Goal: Task Accomplishment & Management: Manage account settings

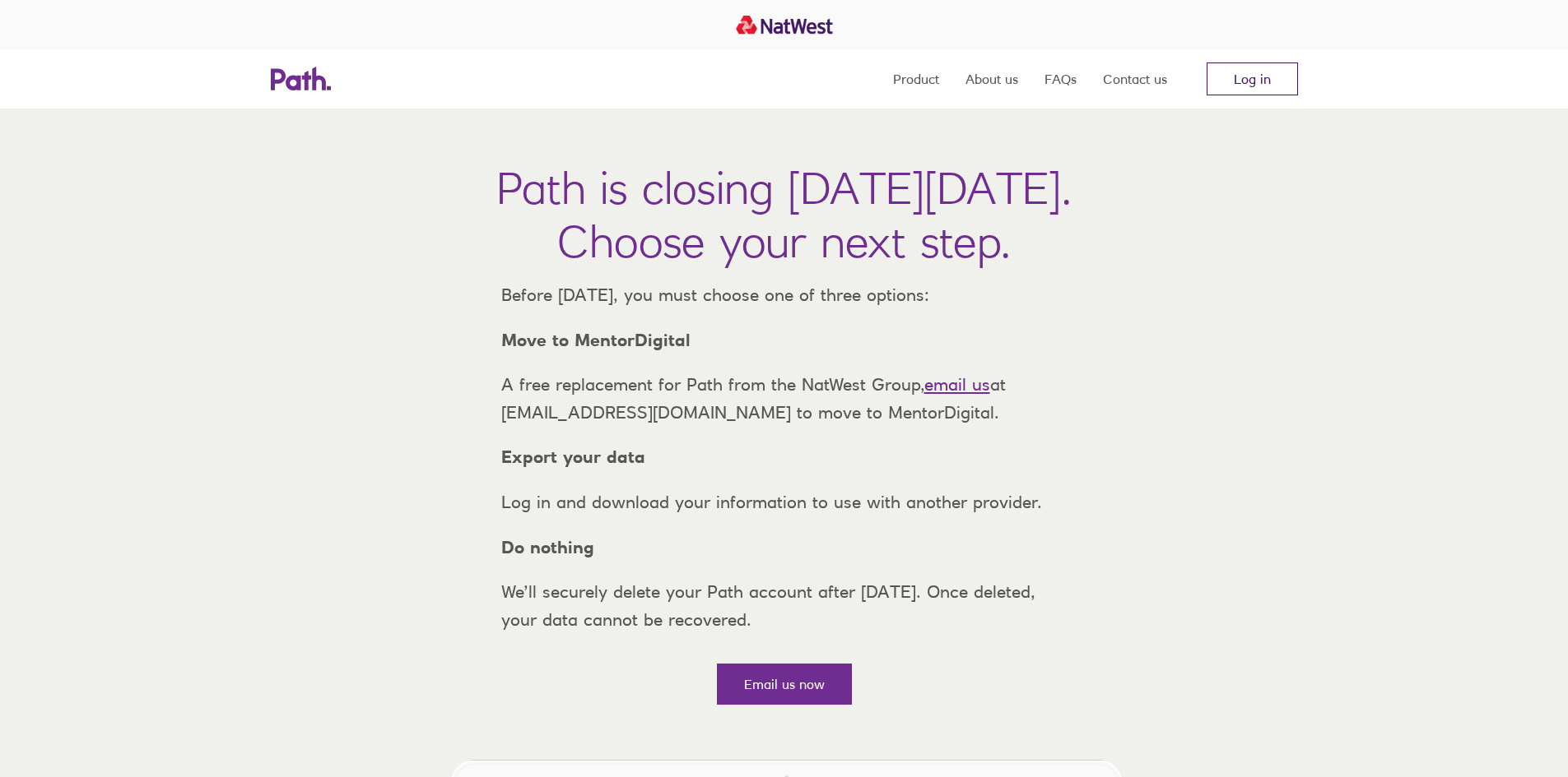
click at [1237, 78] on link "Log in" at bounding box center [1252, 78] width 91 height 33
click at [1248, 94] on link "Log in" at bounding box center [1252, 78] width 91 height 33
click at [1248, 70] on link "Log in" at bounding box center [1252, 78] width 91 height 33
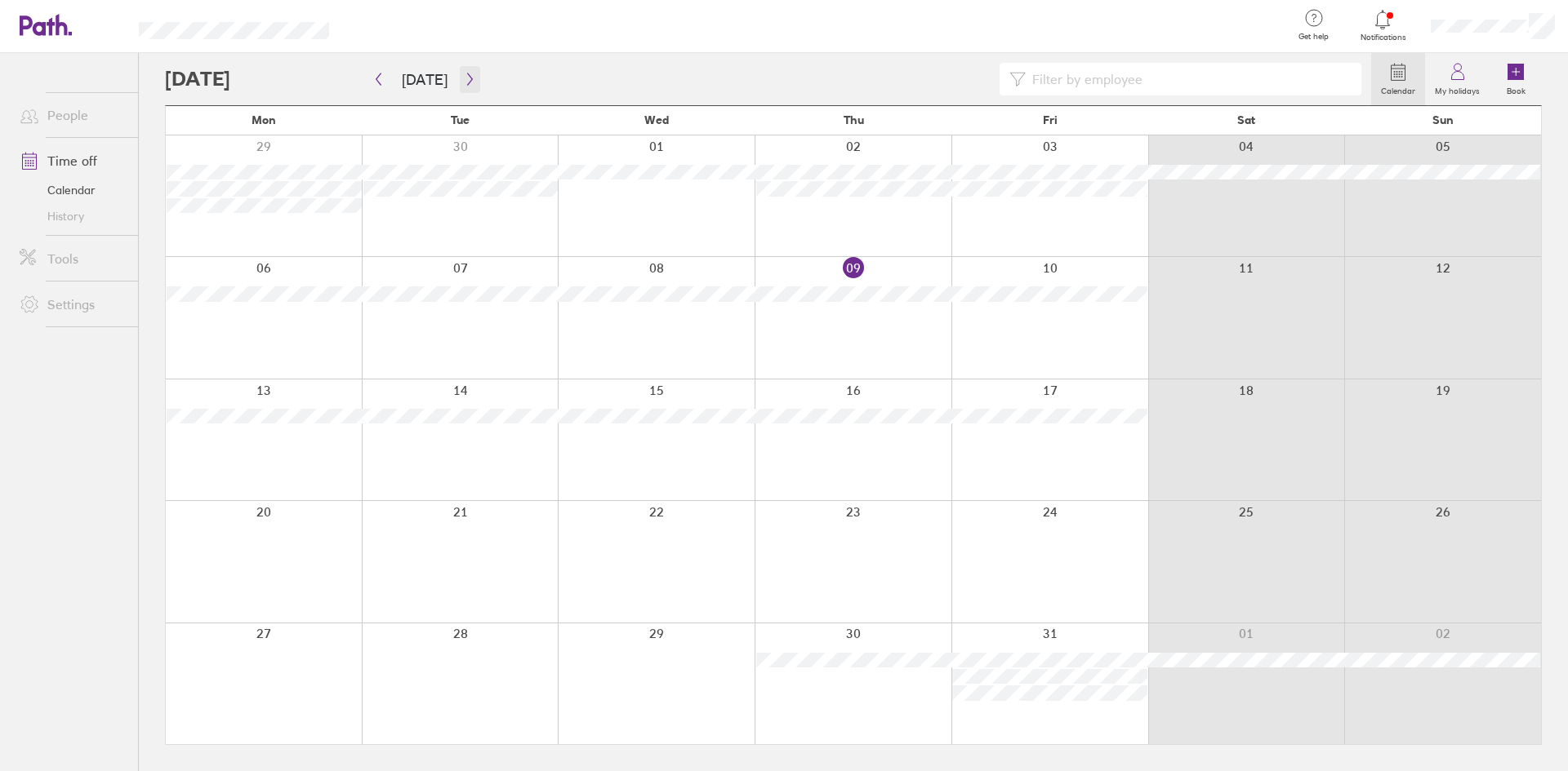
click at [460, 68] on button "button" at bounding box center [470, 80] width 21 height 27
click at [459, 396] on div at bounding box center [460, 439] width 197 height 121
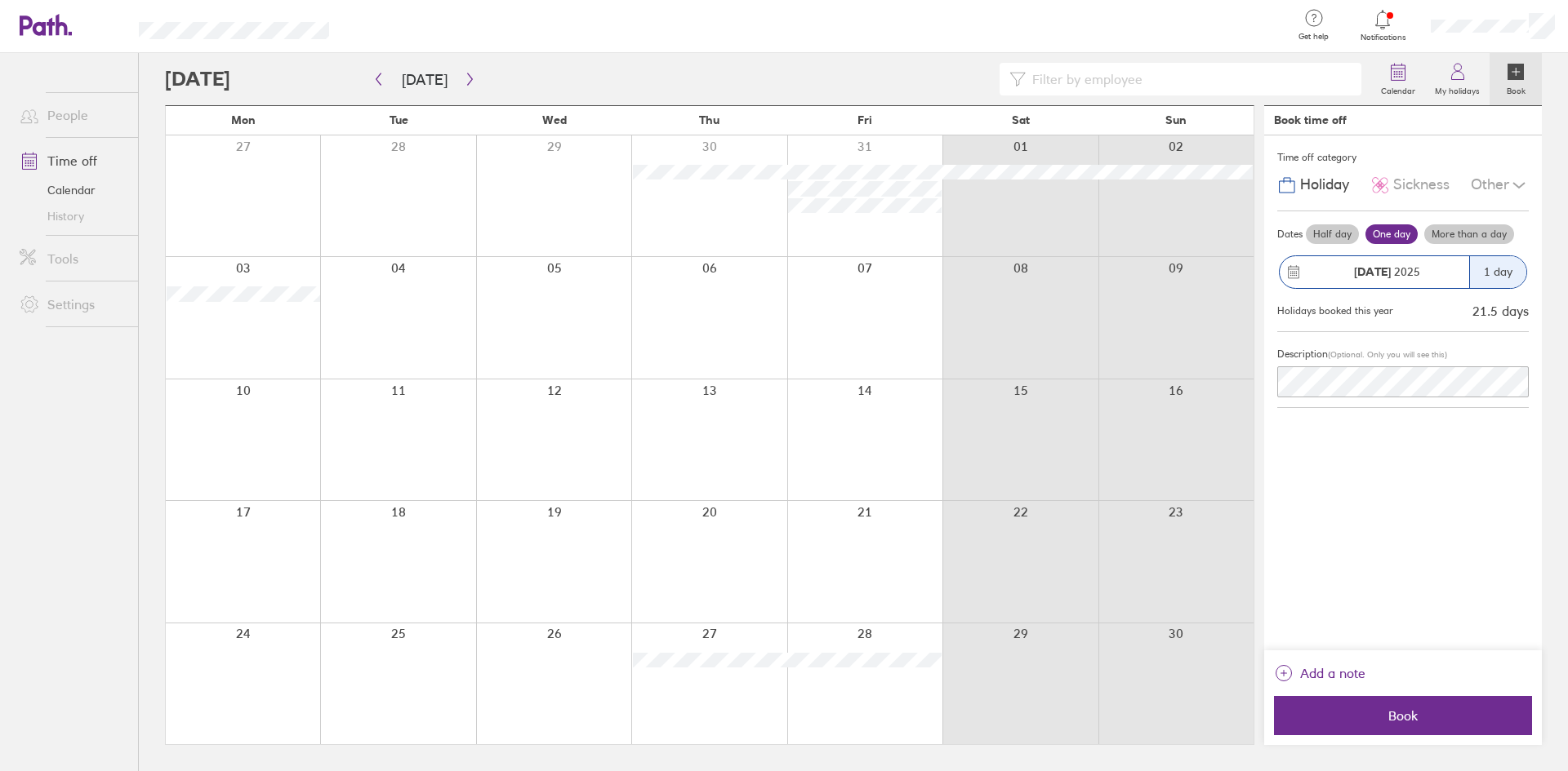
click at [1458, 235] on label "More than a day" at bounding box center [1470, 234] width 89 height 20
click at [0, 0] on input "More than a day" at bounding box center [0, 0] width 0 height 0
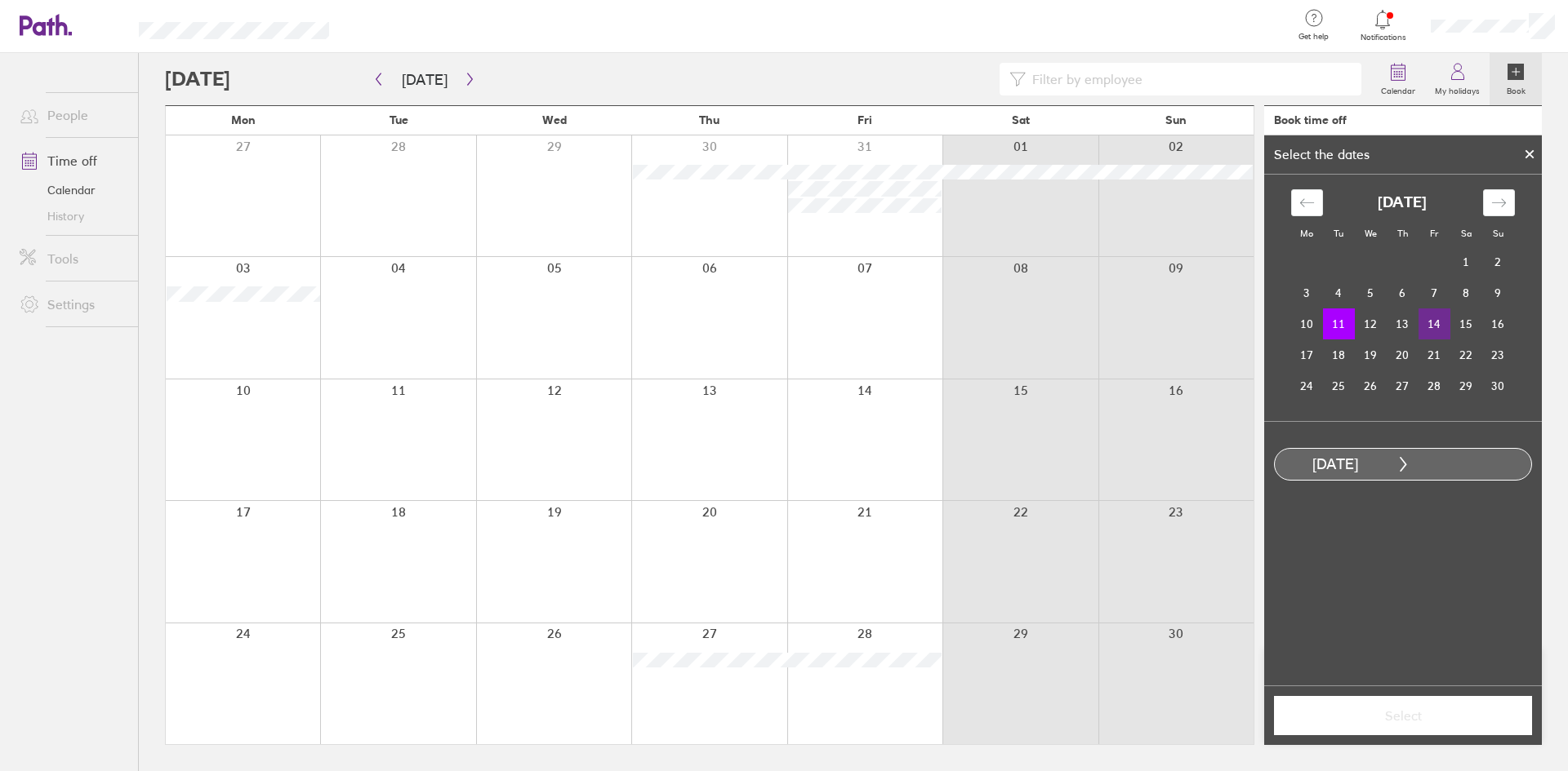
click at [1442, 321] on td "14" at bounding box center [1435, 324] width 32 height 31
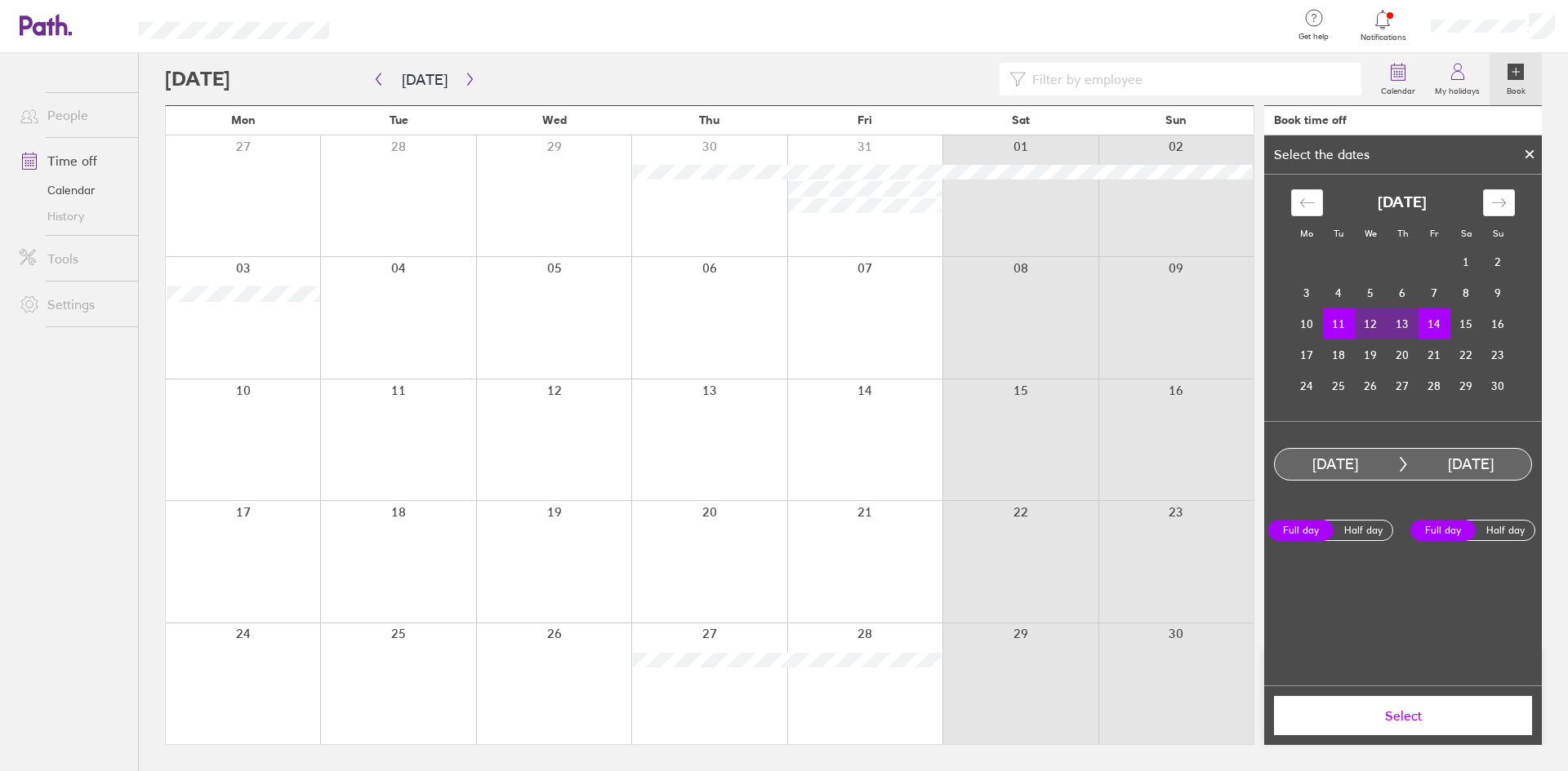
click at [1381, 725] on button "Select" at bounding box center [1403, 716] width 258 height 39
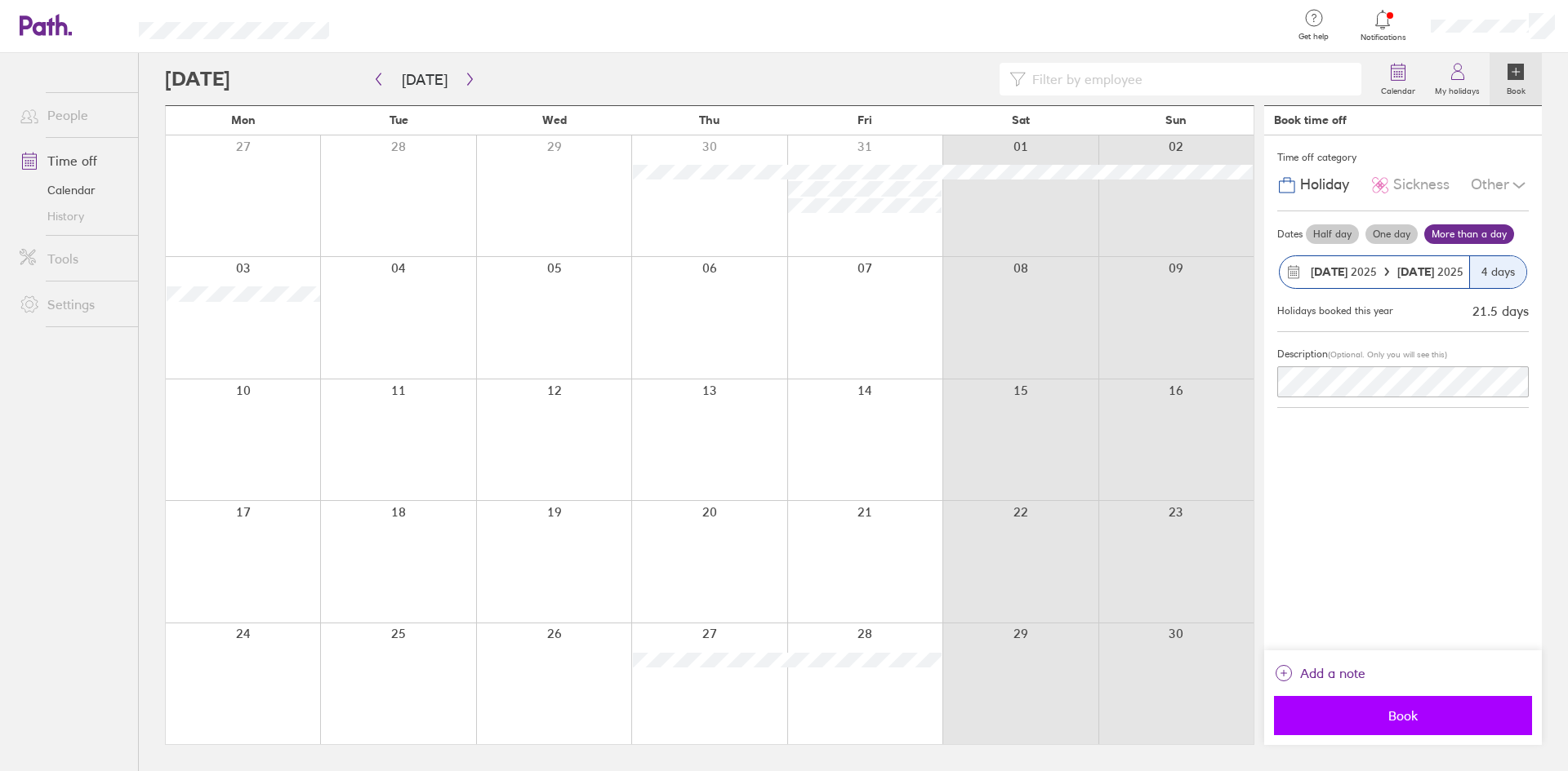
click at [1333, 725] on button "Book" at bounding box center [1403, 716] width 258 height 39
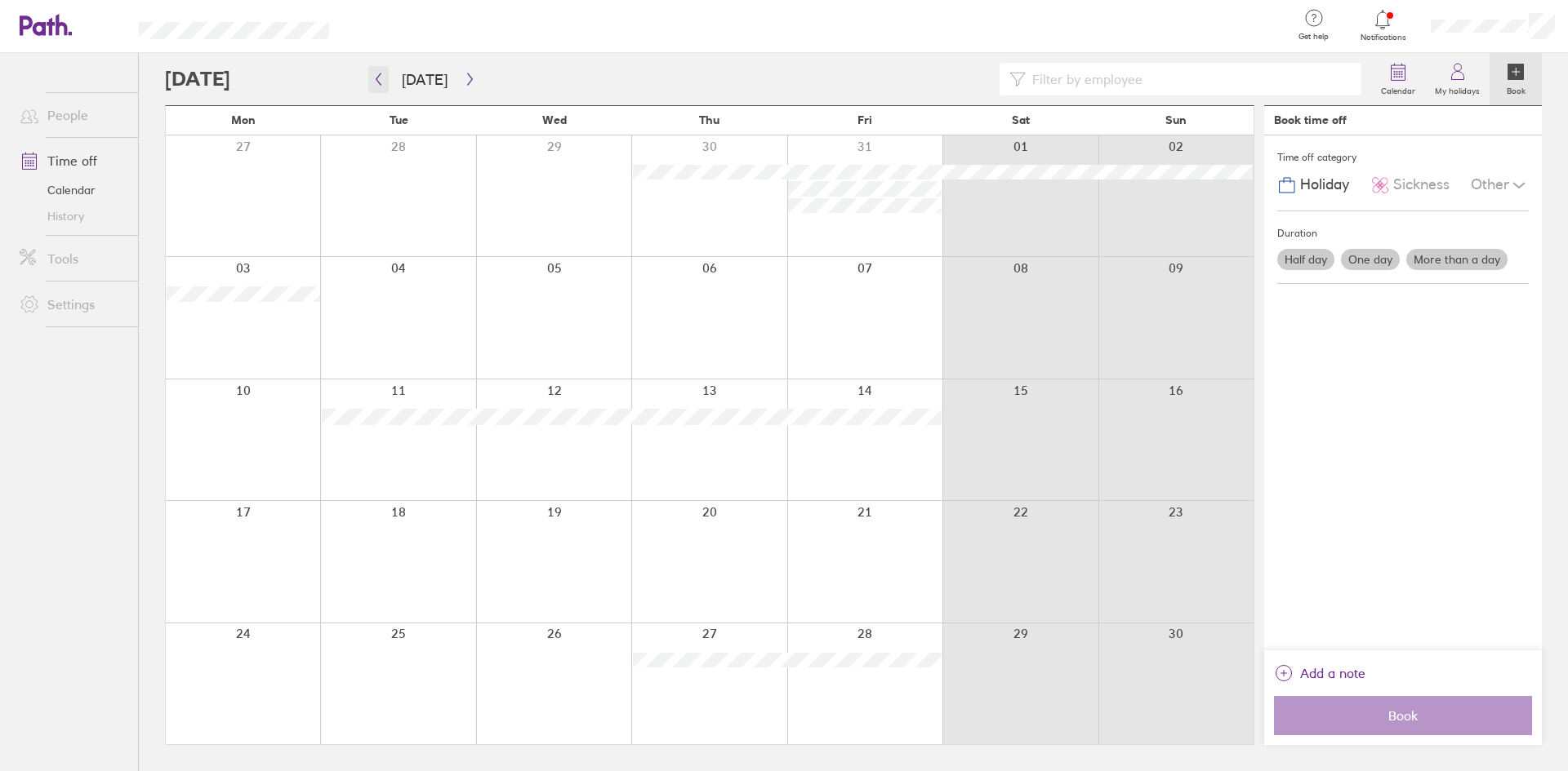
click at [384, 73] on icon "button" at bounding box center [379, 79] width 13 height 13
click at [471, 77] on icon "button" at bounding box center [470, 79] width 13 height 13
